Goal: Use online tool/utility

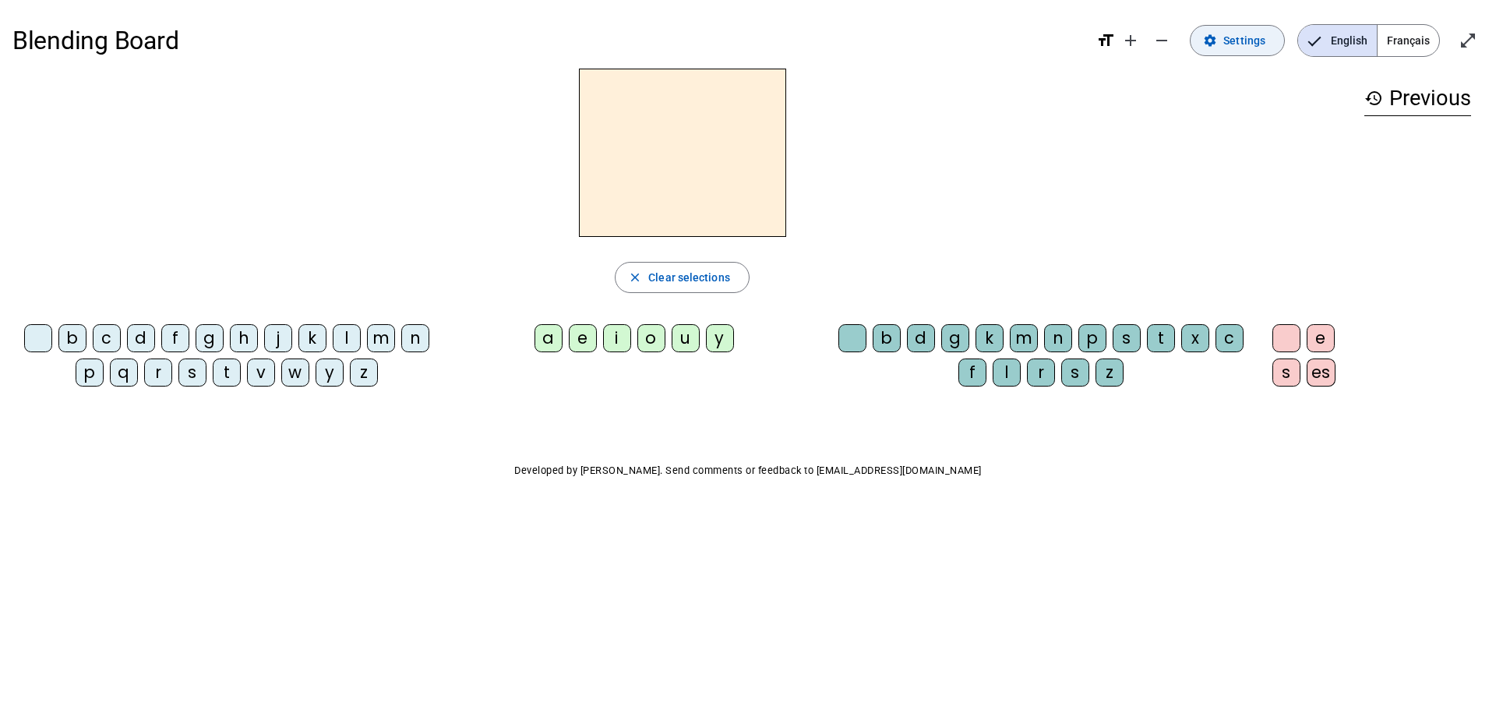
click at [1254, 55] on span at bounding box center [1237, 40] width 93 height 37
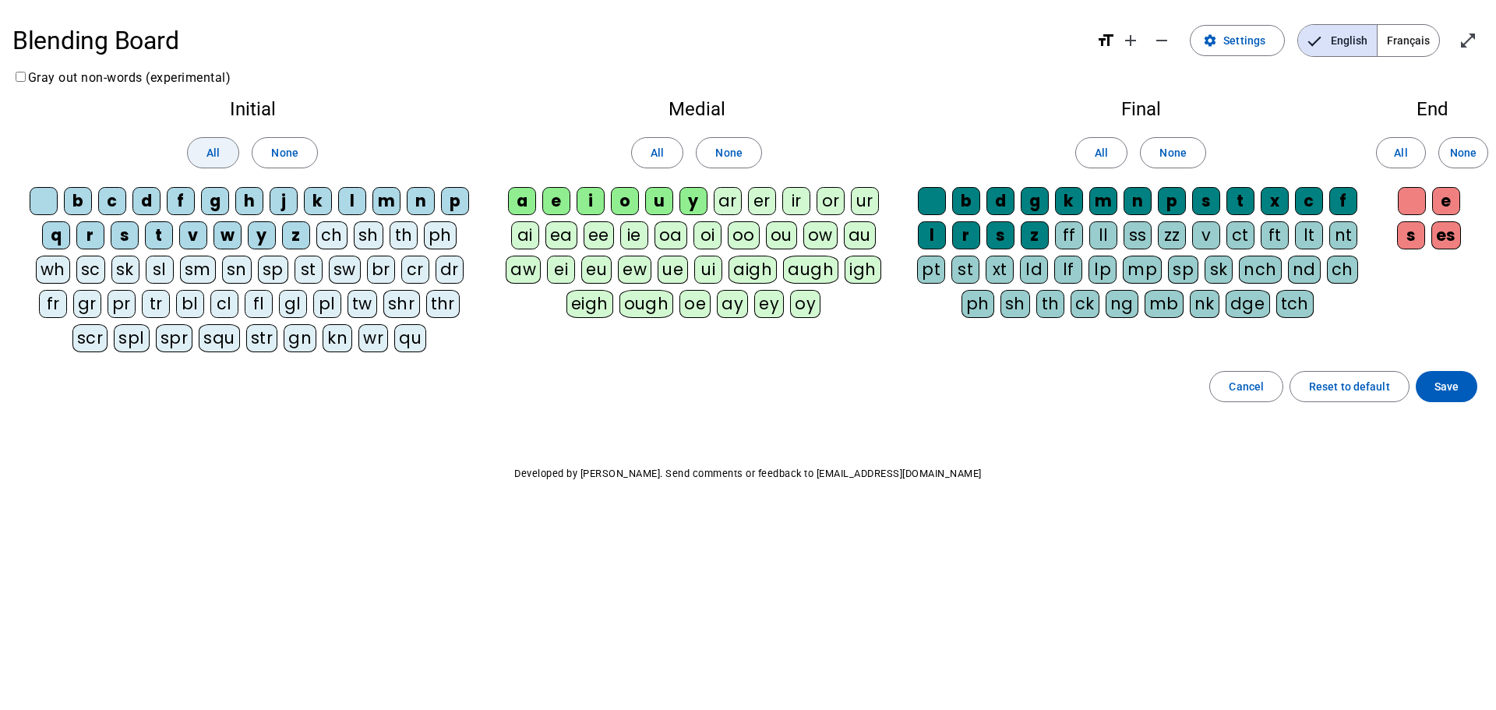
click at [220, 153] on span at bounding box center [213, 152] width 51 height 37
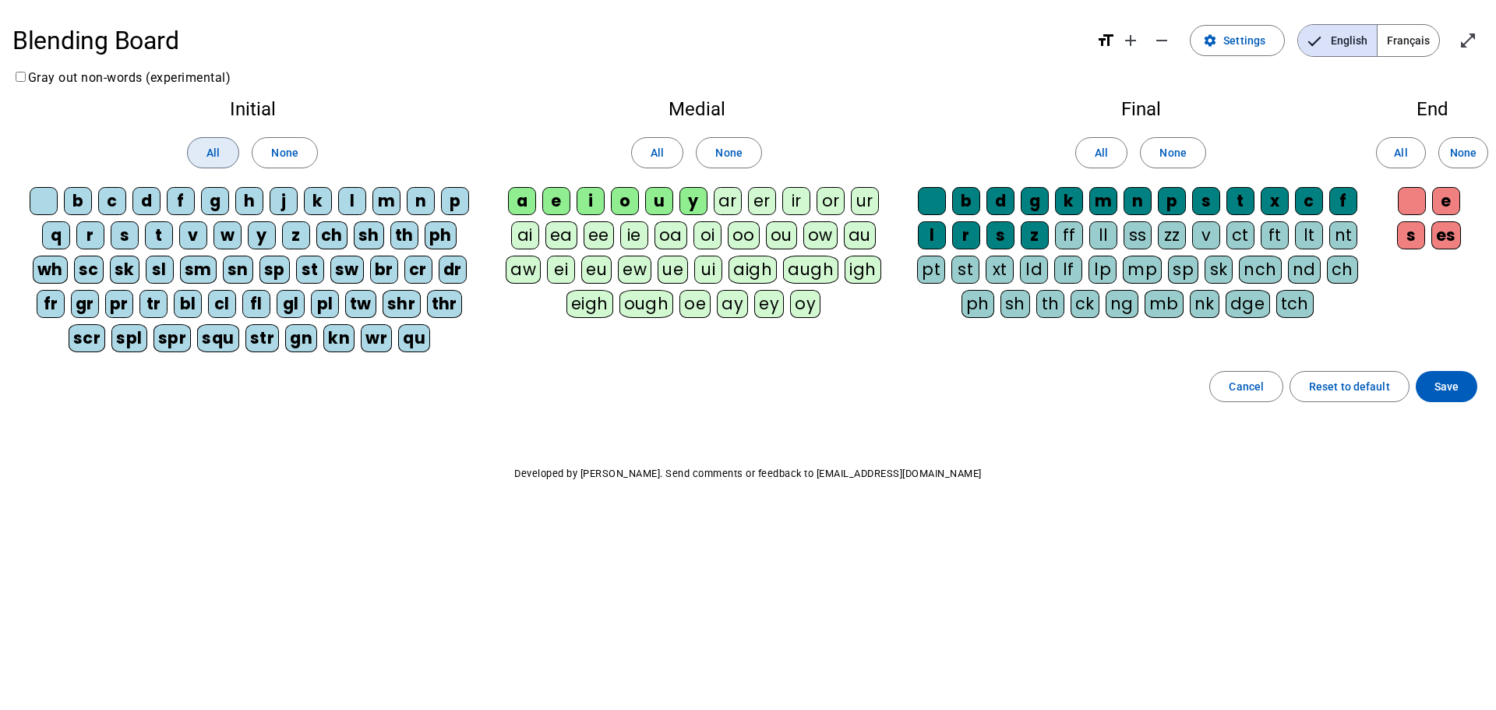
drag, startPoint x: 220, startPoint y: 153, endPoint x: 401, endPoint y: 129, distance: 182.5
click at [224, 153] on span at bounding box center [213, 152] width 51 height 37
drag, startPoint x: 647, startPoint y: 146, endPoint x: 675, endPoint y: 143, distance: 28.2
click at [648, 146] on span at bounding box center [657, 152] width 51 height 37
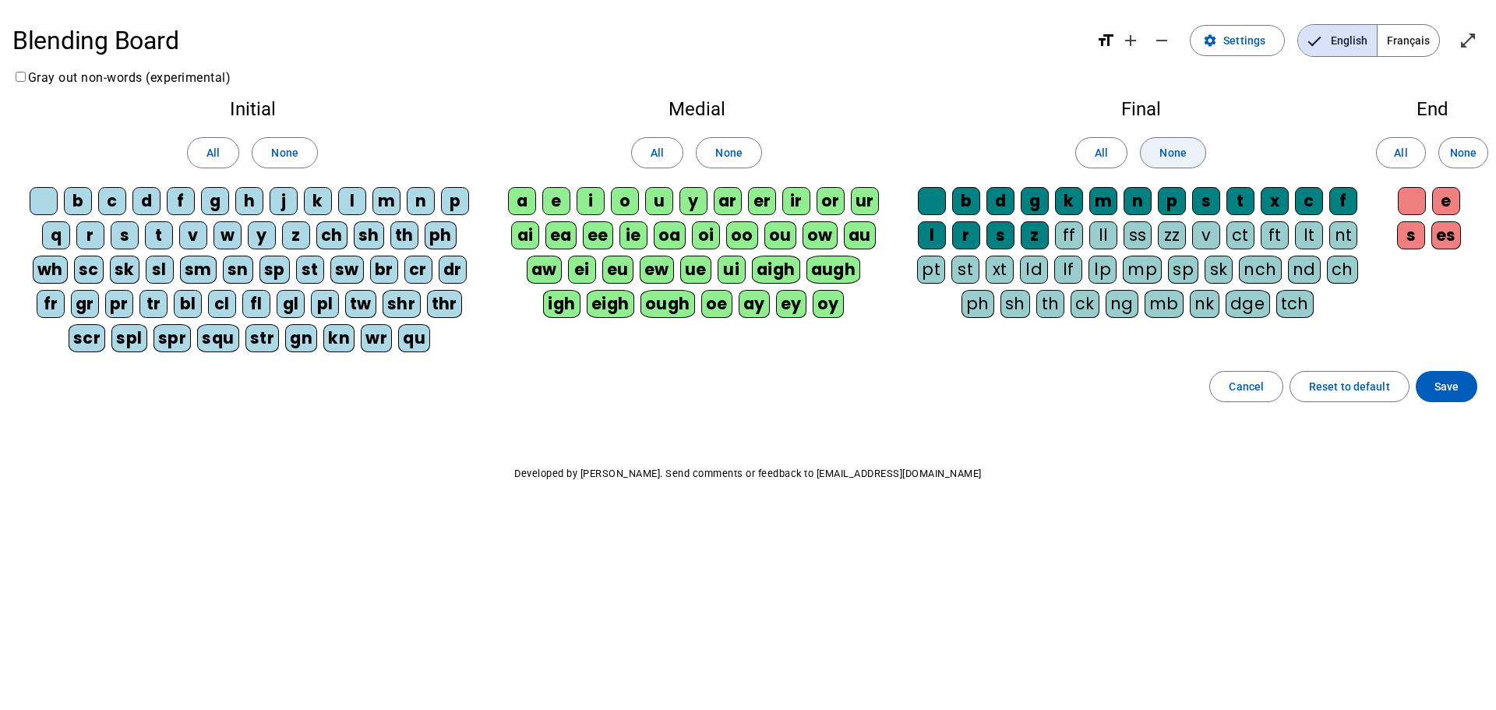
drag, startPoint x: 1092, startPoint y: 149, endPoint x: 1203, endPoint y: 139, distance: 111.9
click at [1095, 149] on button "All" at bounding box center [1101, 152] width 52 height 31
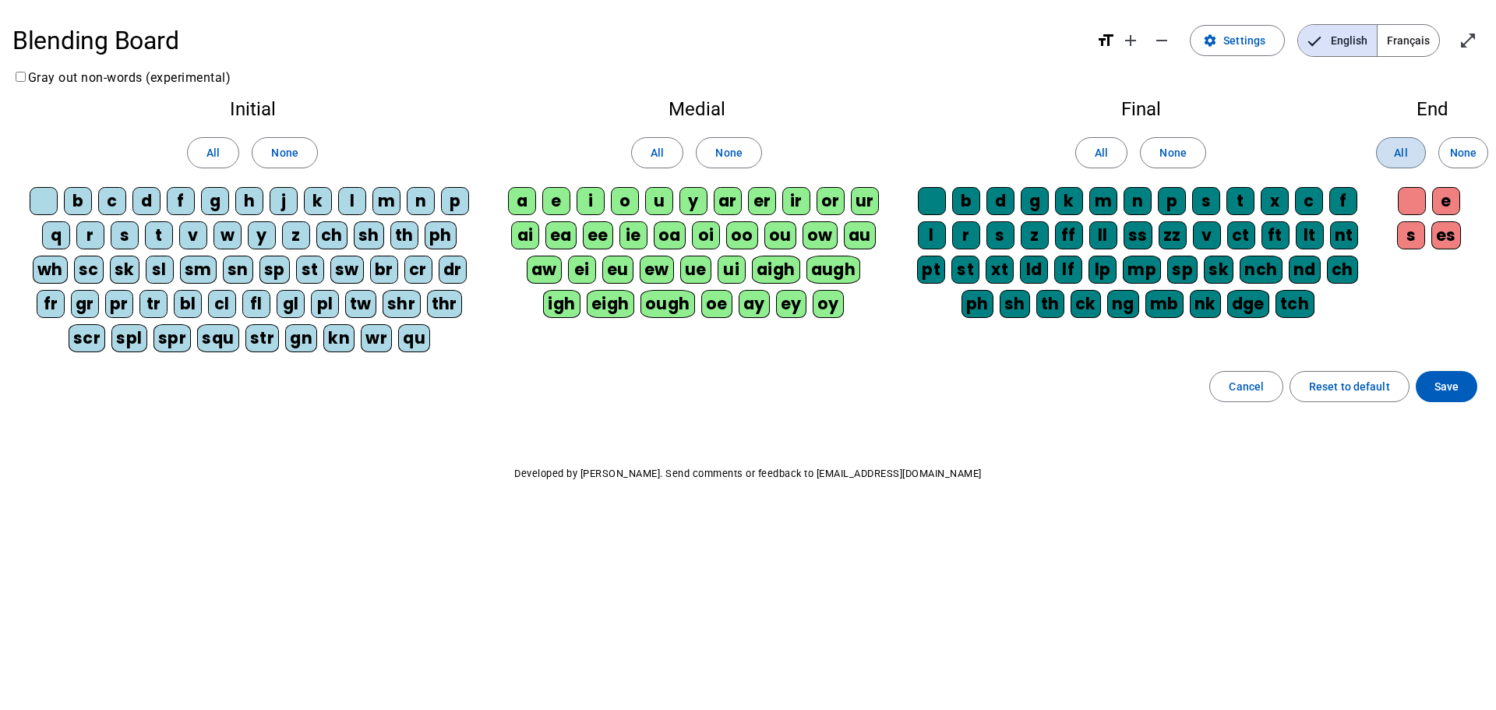
click at [1403, 142] on span at bounding box center [1401, 152] width 48 height 37
click at [1447, 387] on span "Save" at bounding box center [1446, 386] width 24 height 19
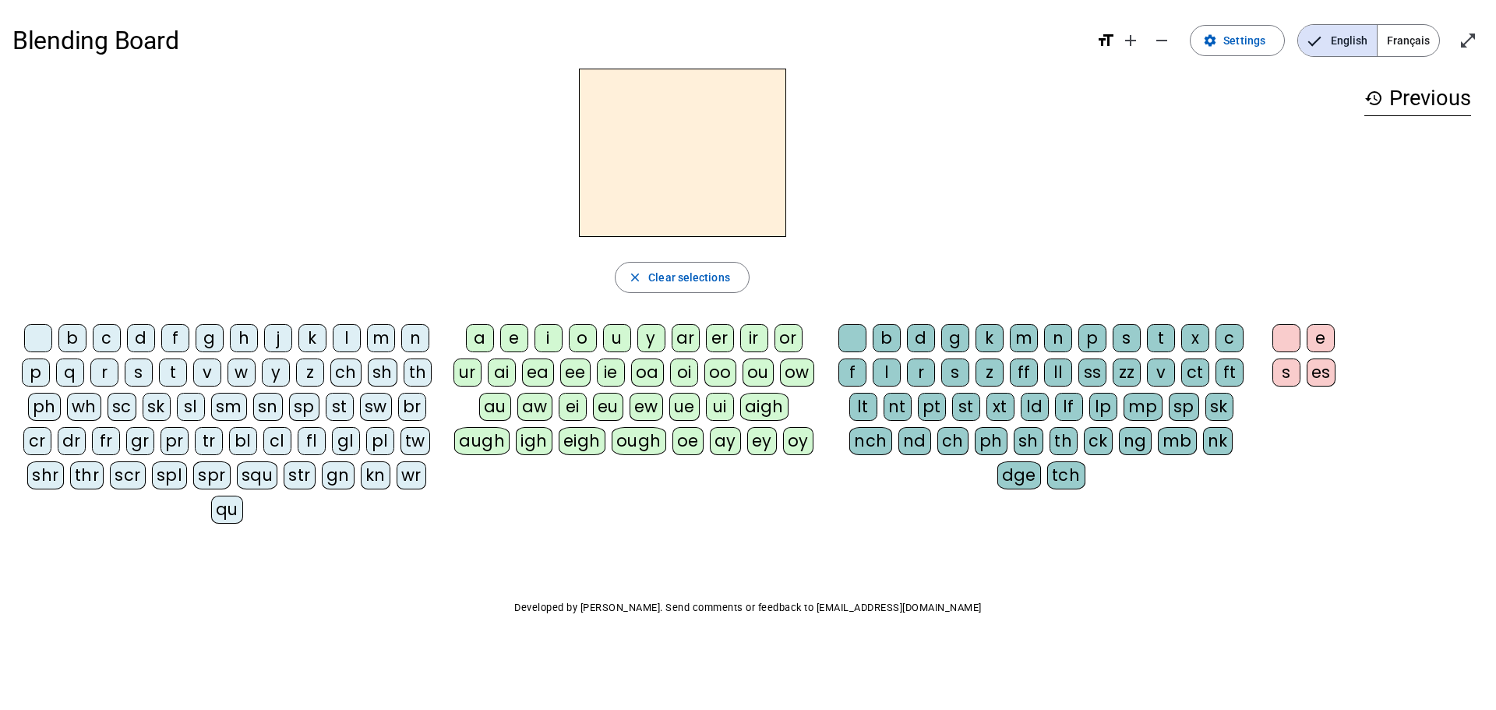
drag, startPoint x: 1344, startPoint y: 0, endPoint x: 1083, endPoint y: 146, distance: 299.3
click at [1083, 146] on div at bounding box center [681, 153] width 1339 height 168
click at [1396, 34] on span "Français" at bounding box center [1409, 40] width 62 height 31
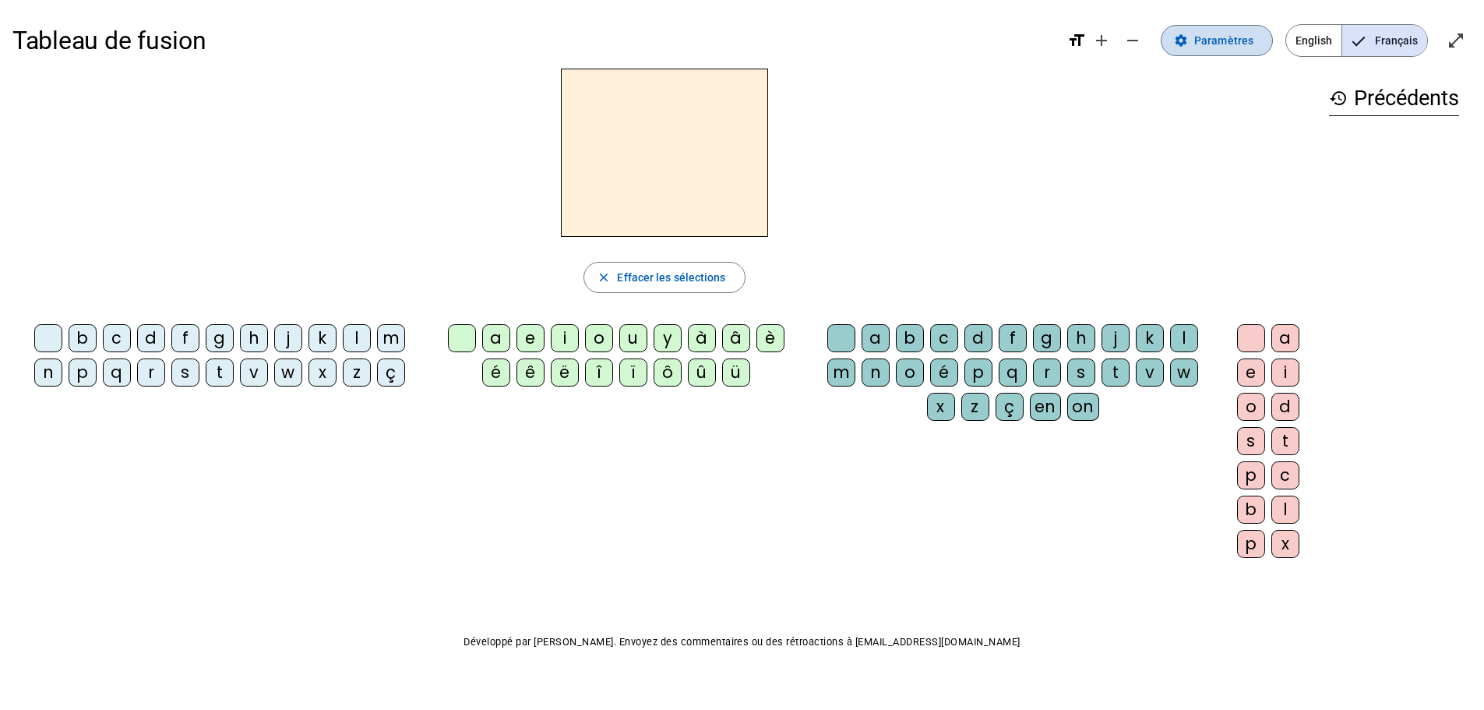
click at [1231, 42] on span "Paramètres" at bounding box center [1223, 40] width 59 height 19
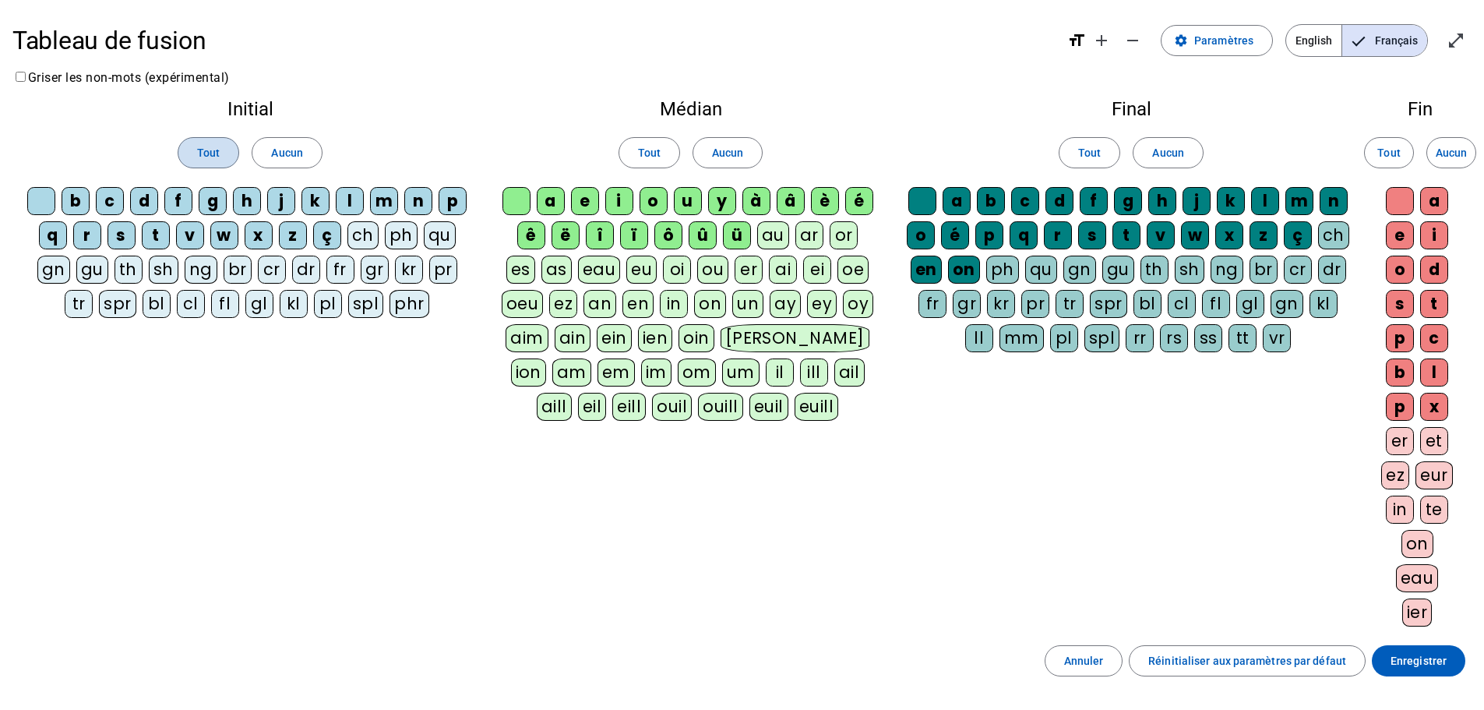
click at [224, 159] on span at bounding box center [208, 152] width 60 height 37
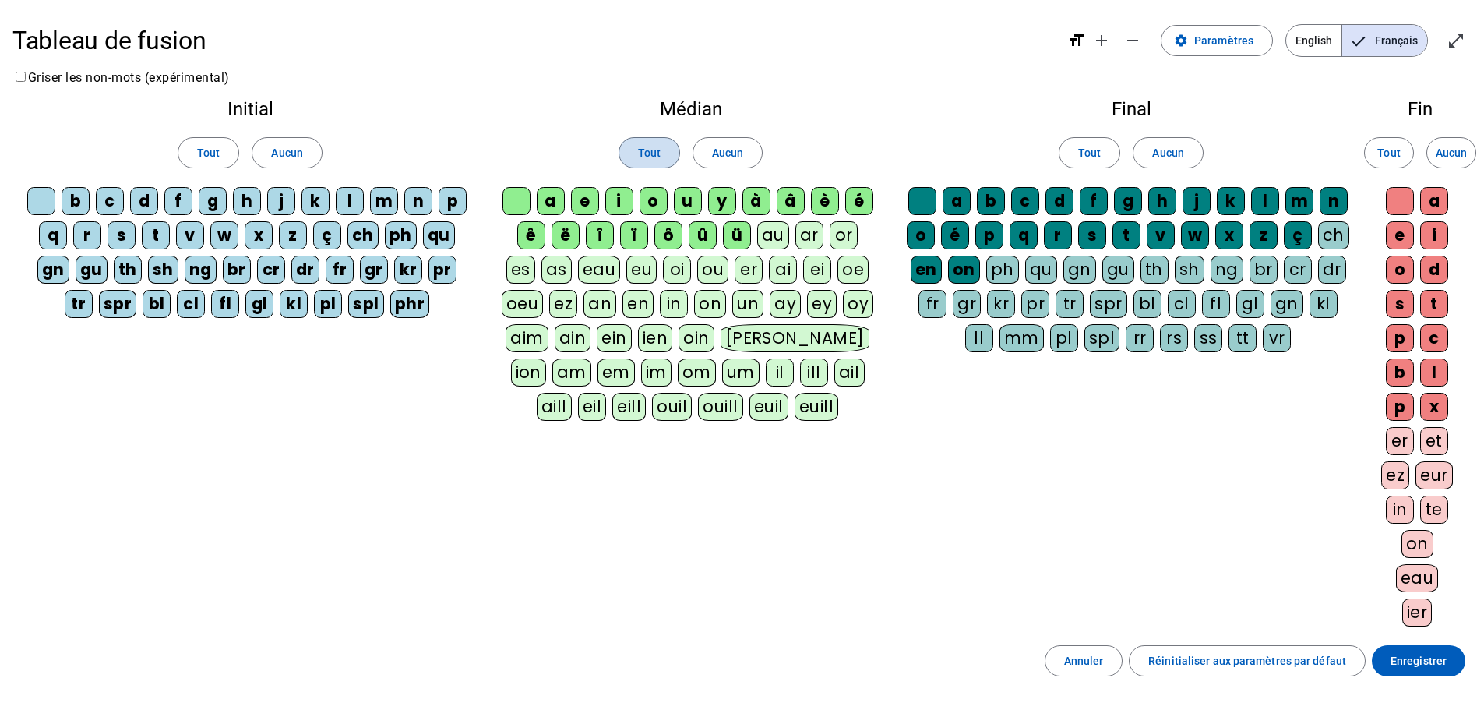
click at [654, 166] on span at bounding box center [649, 152] width 60 height 37
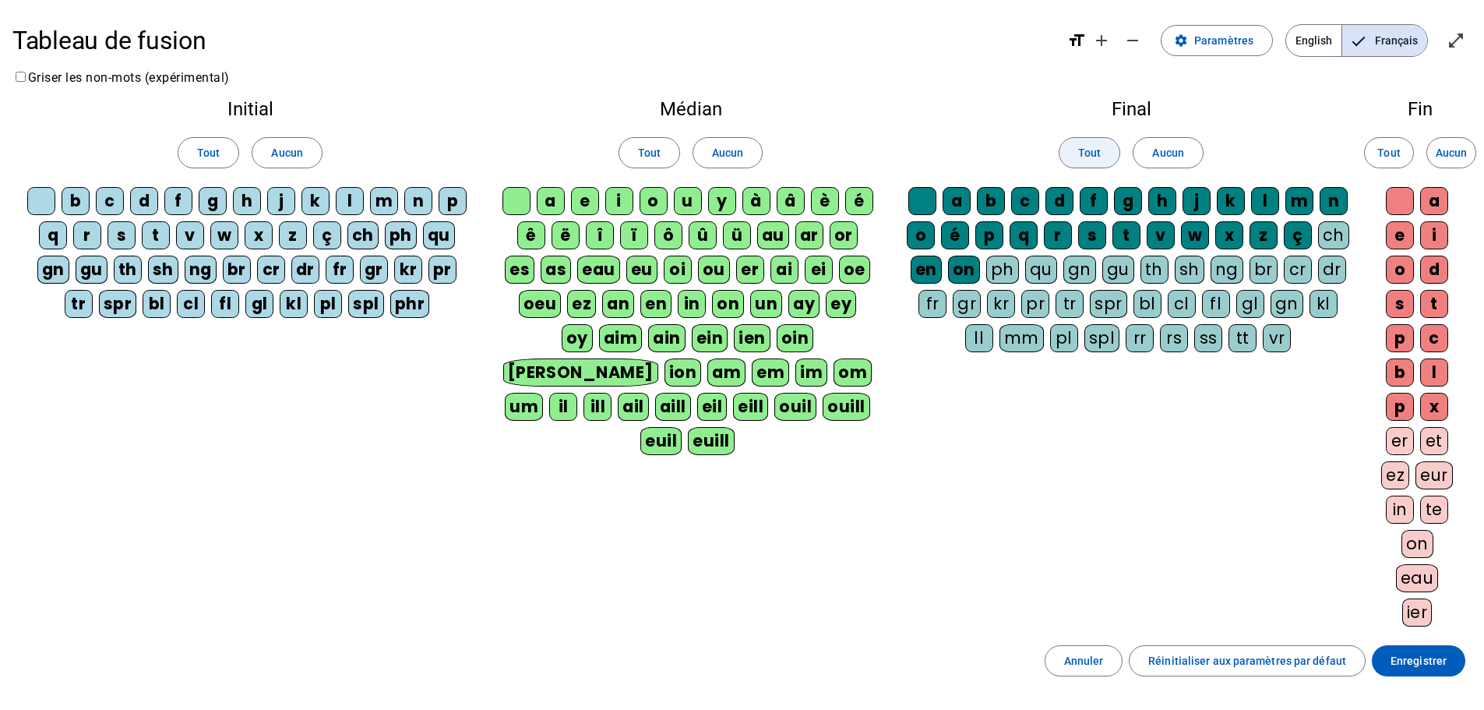
click at [1091, 140] on span at bounding box center [1090, 152] width 60 height 37
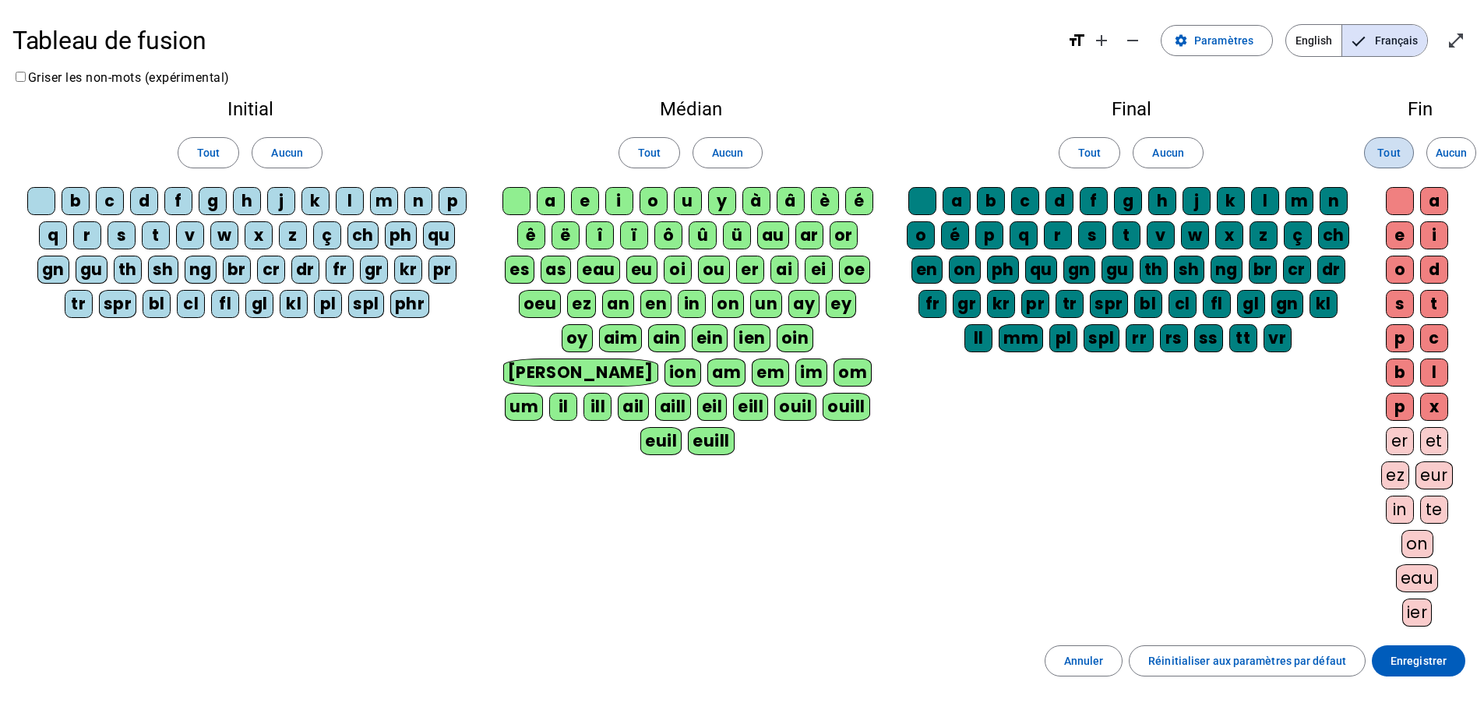
click at [1385, 148] on span "Tout" at bounding box center [1389, 152] width 23 height 19
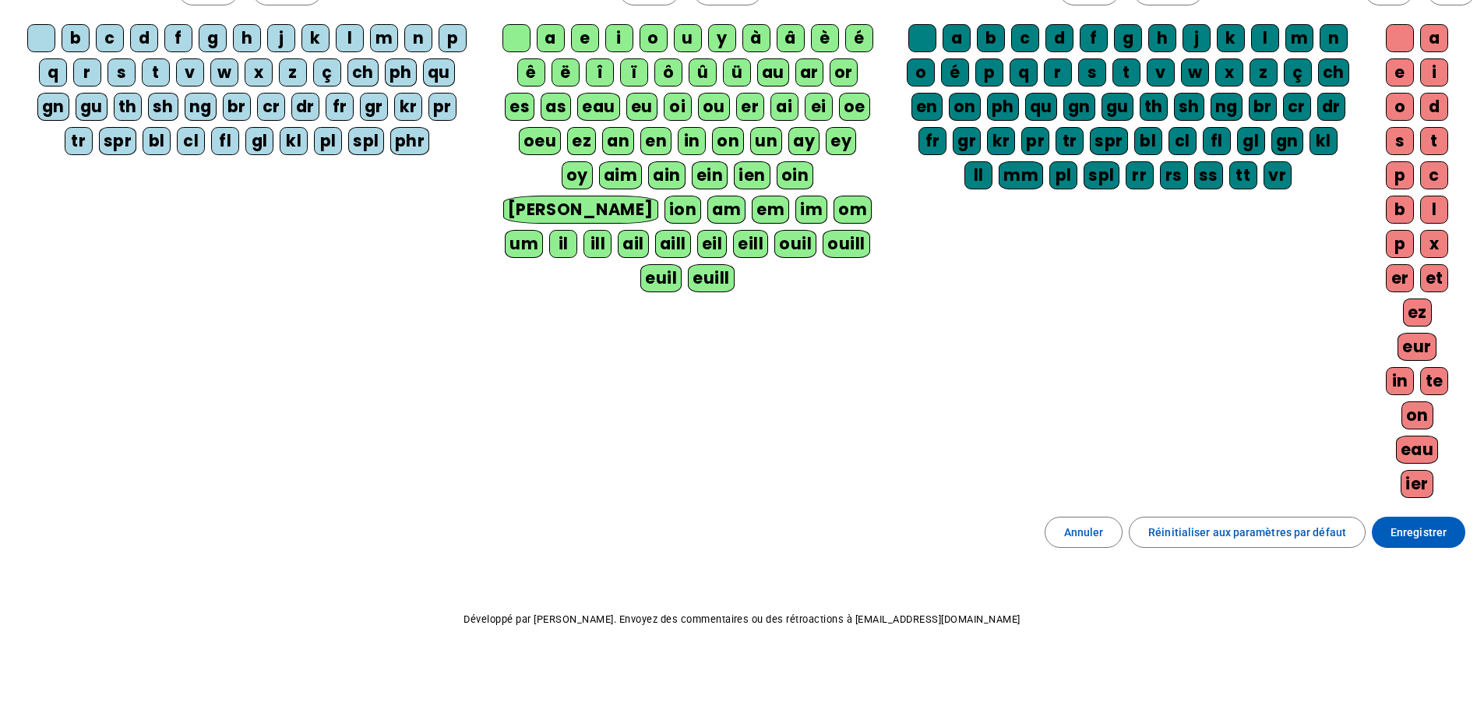
scroll to position [164, 0]
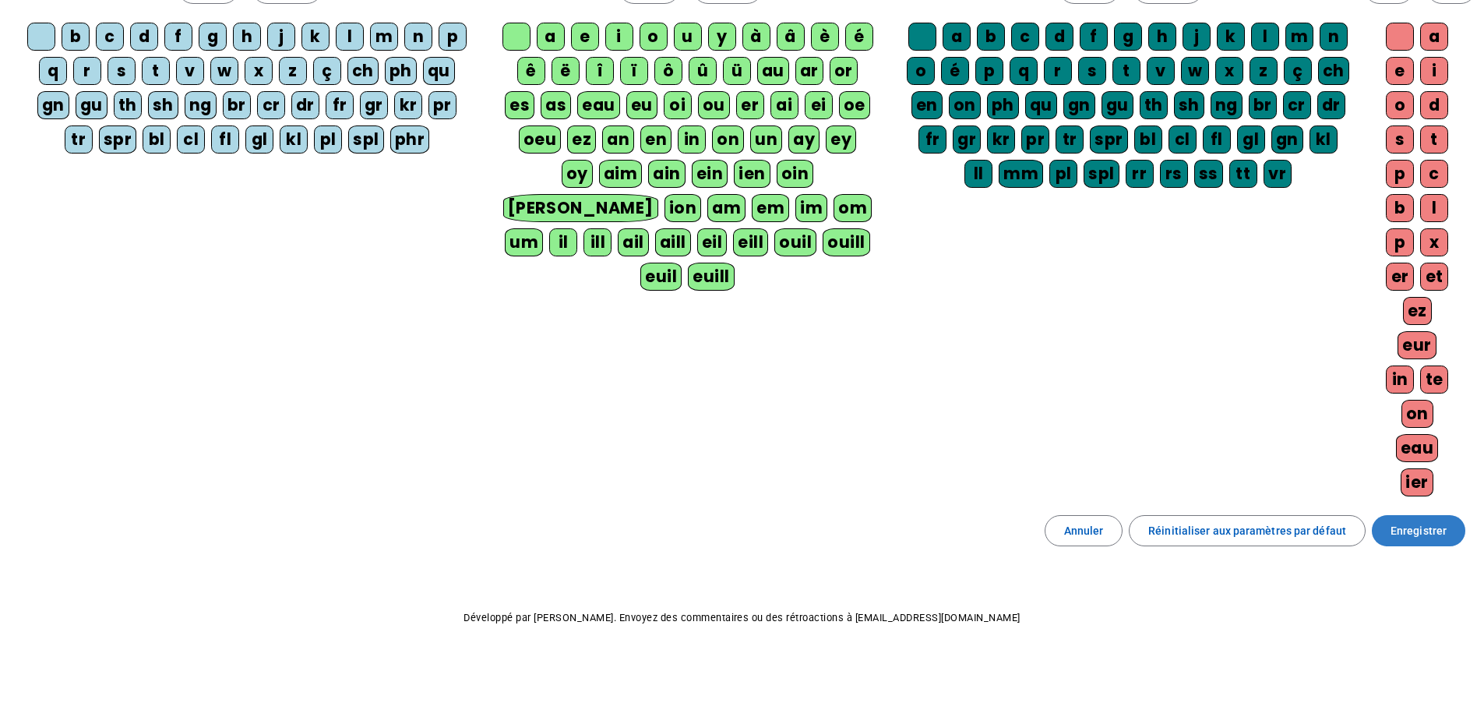
click at [1423, 520] on span at bounding box center [1418, 530] width 93 height 37
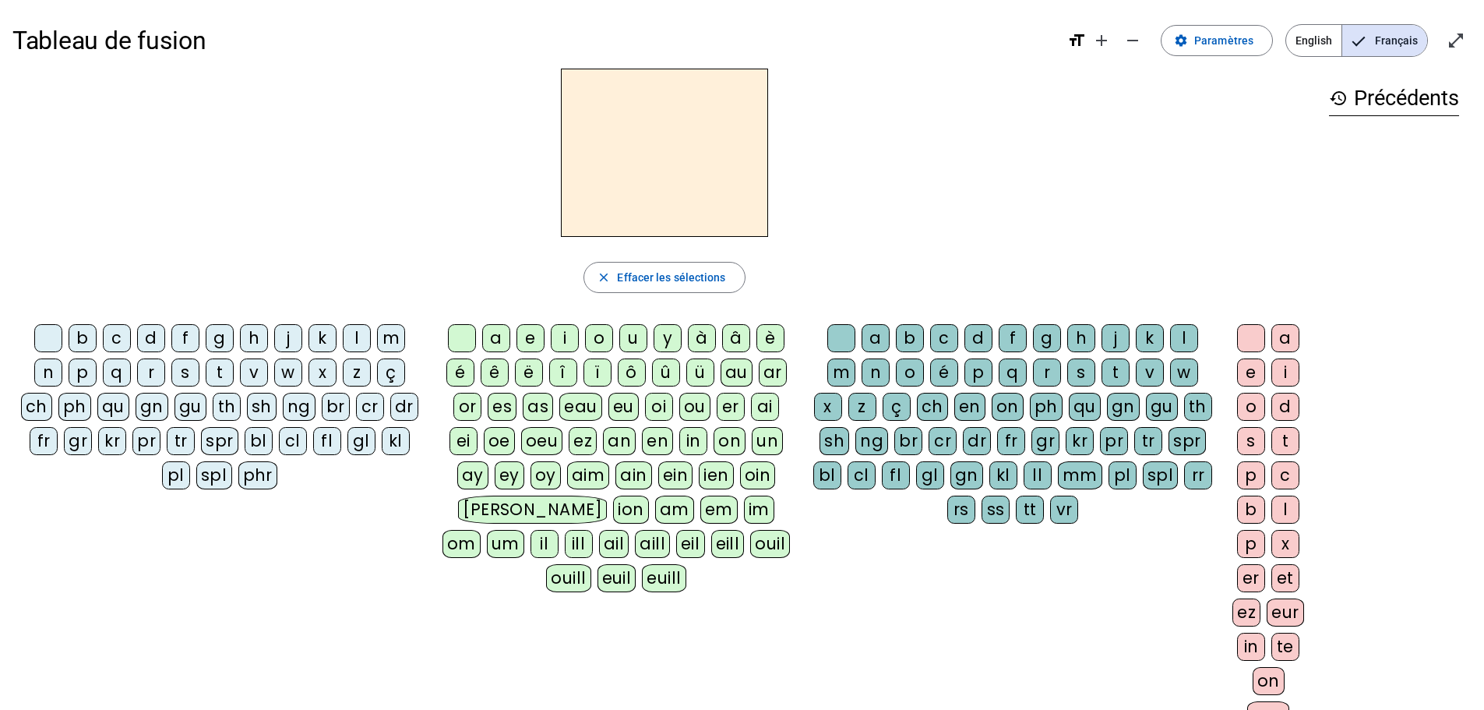
click at [289, 206] on div at bounding box center [664, 153] width 1304 height 168
click at [357, 202] on div at bounding box center [664, 153] width 1304 height 168
drag, startPoint x: 385, startPoint y: 199, endPoint x: 417, endPoint y: 200, distance: 32.0
click at [417, 200] on div at bounding box center [664, 153] width 1304 height 168
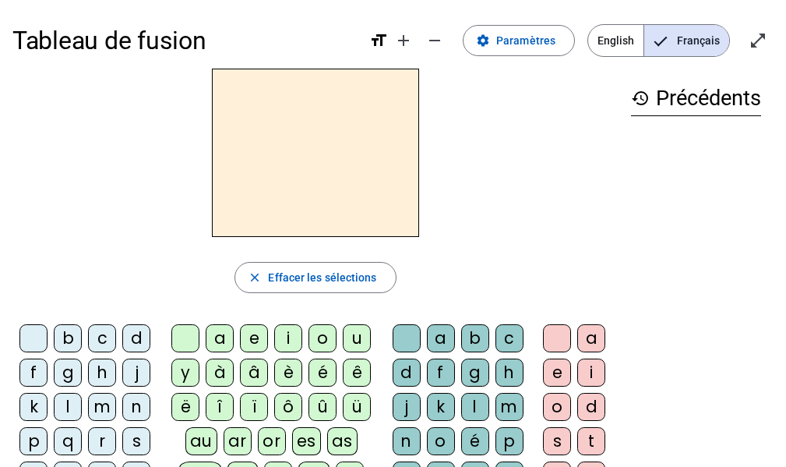
click at [104, 408] on div "m" at bounding box center [102, 407] width 28 height 28
click at [221, 347] on div "a" at bounding box center [220, 338] width 28 height 28
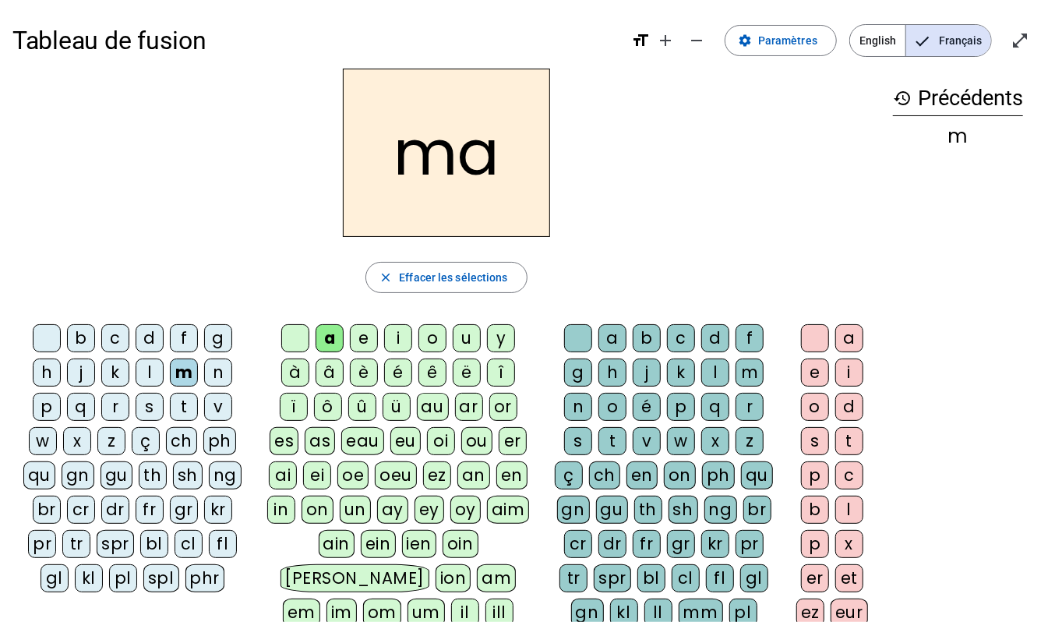
click at [185, 413] on div "t" at bounding box center [184, 407] width 28 height 28
click at [153, 377] on div "l" at bounding box center [150, 372] width 28 height 28
click at [365, 341] on div "e" at bounding box center [364, 338] width 28 height 28
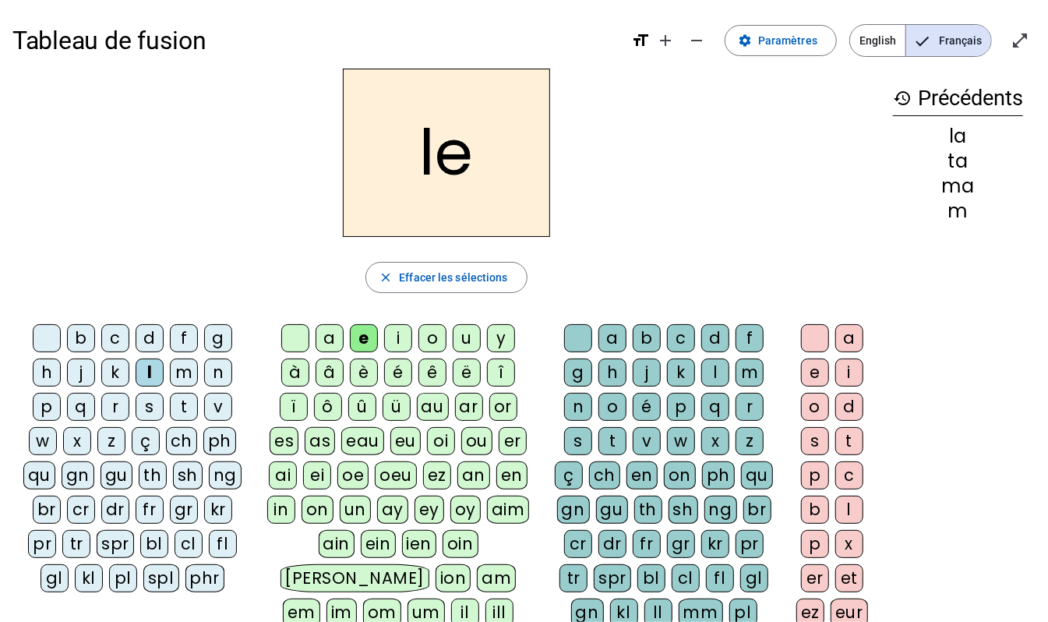
click at [463, 341] on div "u" at bounding box center [467, 338] width 28 height 28
click at [189, 412] on div "t" at bounding box center [184, 407] width 28 height 28
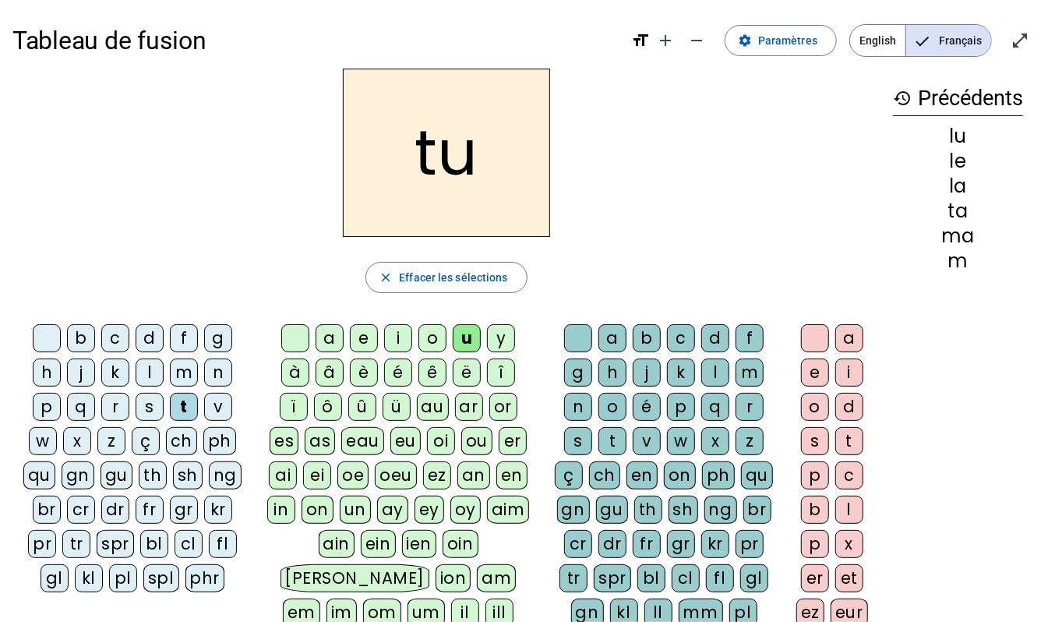
click at [150, 341] on div "d" at bounding box center [150, 338] width 28 height 28
click at [365, 341] on div "e" at bounding box center [364, 338] width 28 height 28
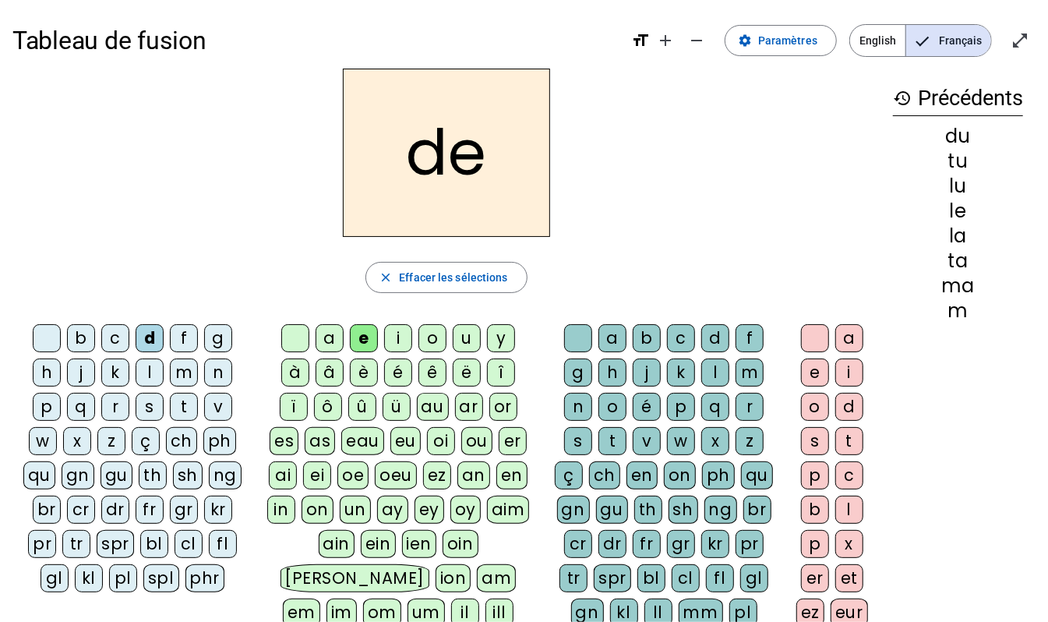
click at [189, 372] on div "m" at bounding box center [184, 372] width 28 height 28
click at [83, 372] on div "j" at bounding box center [81, 372] width 28 height 28
